Goal: Task Accomplishment & Management: Manage account settings

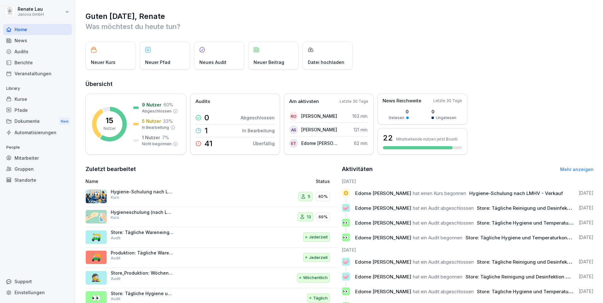
click at [21, 55] on div "Audits" at bounding box center [37, 51] width 69 height 11
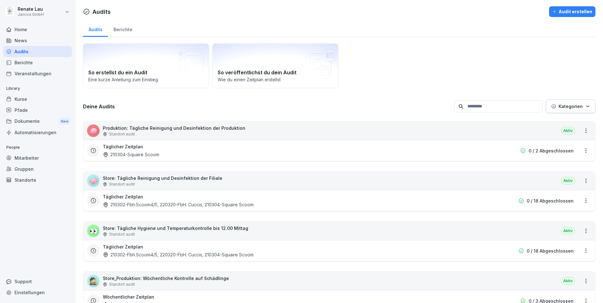
click at [128, 180] on p "Store: Tägliche Reinigung und Desinfektion der Filiale" at bounding box center [163, 178] width 120 height 7
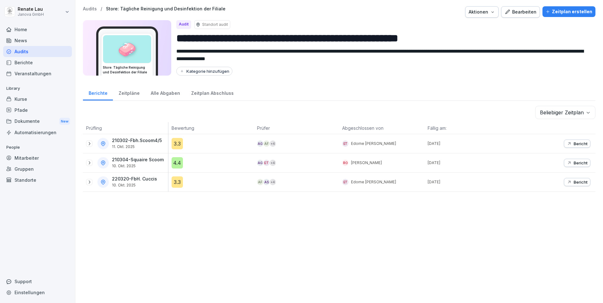
click at [568, 144] on div "Bericht" at bounding box center [577, 143] width 21 height 5
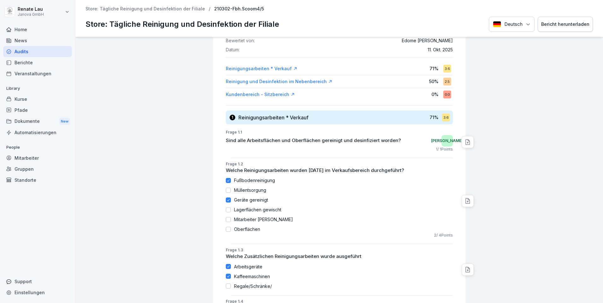
scroll to position [27, 0]
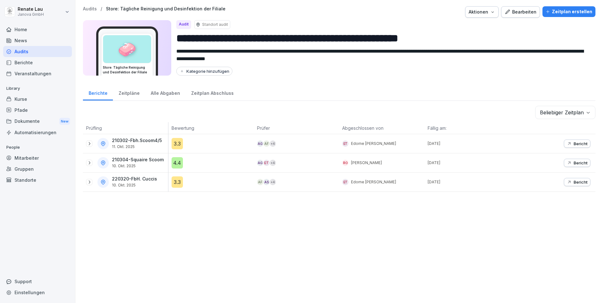
click at [176, 164] on div "4.4" at bounding box center [177, 162] width 11 height 11
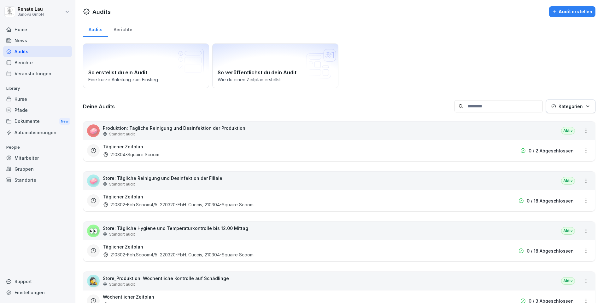
click at [127, 231] on p "Store: Tägliche Hygiene und Temperaturkontrolle bis 12.00 Mittag" at bounding box center [175, 228] width 145 height 7
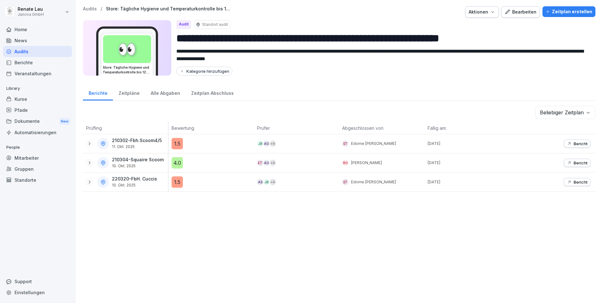
click at [567, 182] on icon "button" at bounding box center [569, 182] width 5 height 5
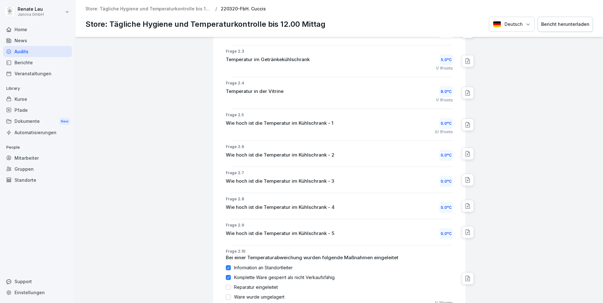
scroll to position [378, 0]
